Goal: Information Seeking & Learning: Learn about a topic

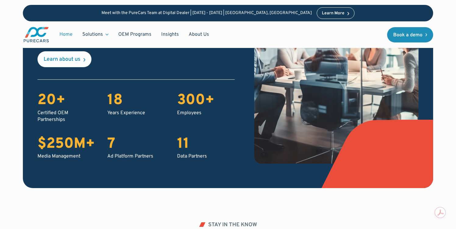
scroll to position [1147, 0]
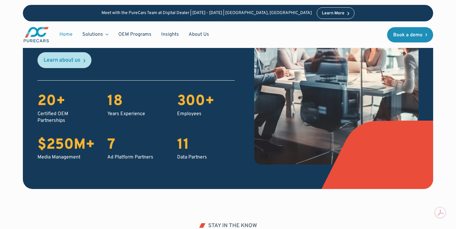
click at [70, 53] on link "Learn about us" at bounding box center [64, 60] width 54 height 16
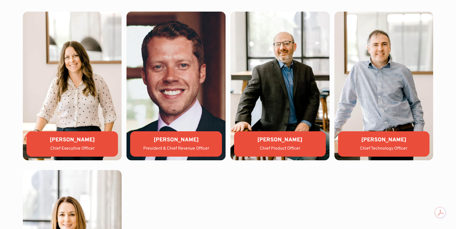
scroll to position [1327, 0]
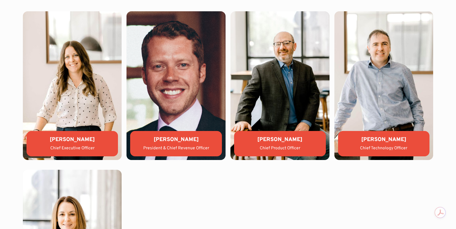
click at [184, 105] on img at bounding box center [175, 85] width 99 height 148
click at [177, 152] on div "Jason Wiley President & Chief Revenue Officer" at bounding box center [176, 143] width 92 height 25
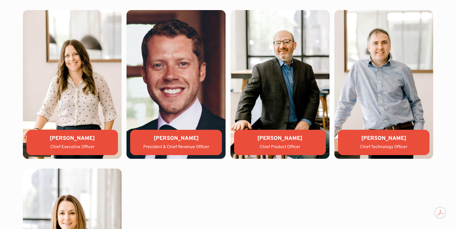
scroll to position [1328, 0]
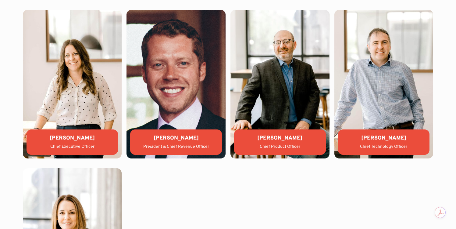
click at [171, 146] on div "President & Chief Revenue Officer" at bounding box center [176, 147] width 82 height 6
click at [174, 93] on img at bounding box center [175, 84] width 99 height 148
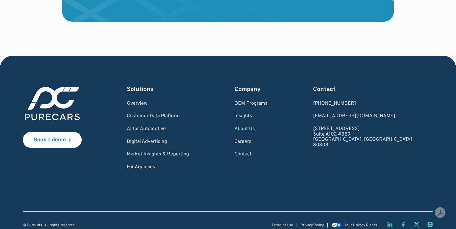
scroll to position [1775, 0]
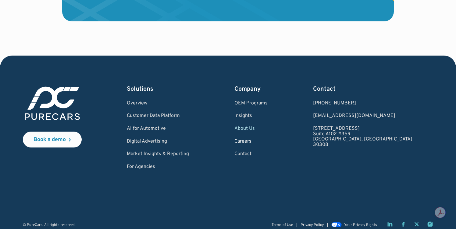
click at [266, 140] on link "Careers" at bounding box center [250, 141] width 33 height 5
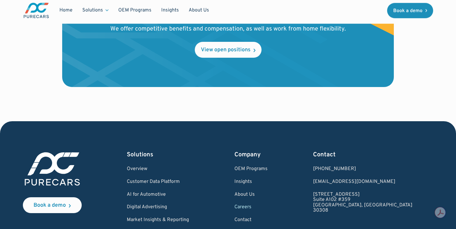
scroll to position [719, 0]
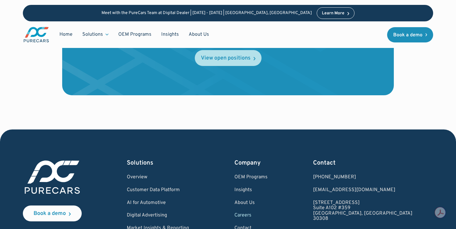
click at [220, 55] on div "View open positions" at bounding box center [226, 57] width 50 height 5
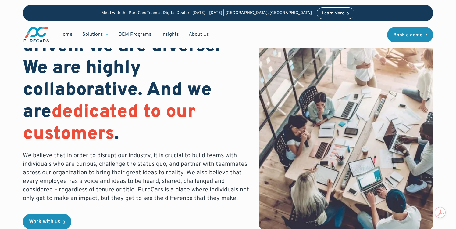
scroll to position [0, 0]
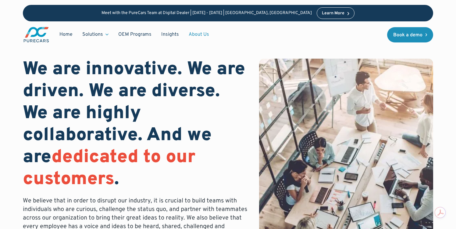
click at [205, 32] on link "About Us" at bounding box center [199, 35] width 30 height 12
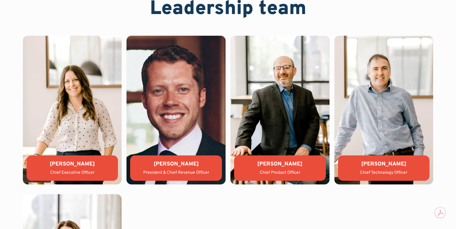
scroll to position [1303, 0]
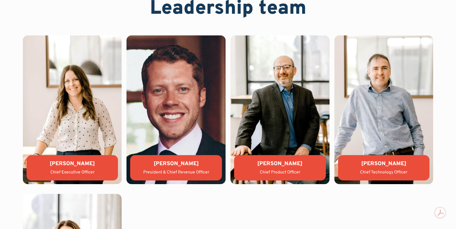
click at [181, 170] on div "President & Chief Revenue Officer" at bounding box center [176, 172] width 82 height 6
click at [179, 111] on img at bounding box center [175, 109] width 99 height 148
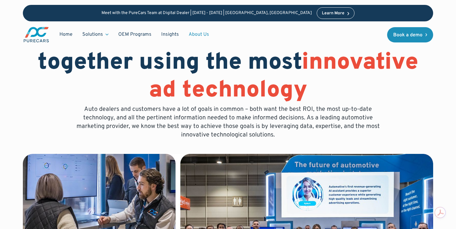
scroll to position [0, 0]
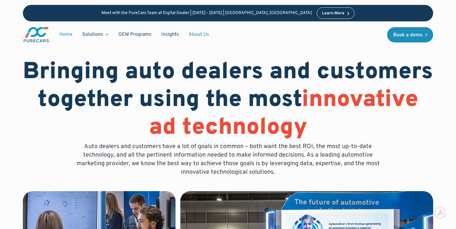
click at [67, 36] on link "Home" at bounding box center [66, 35] width 23 height 12
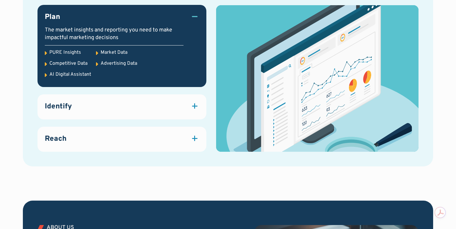
scroll to position [868, 0]
